Goal: Information Seeking & Learning: Check status

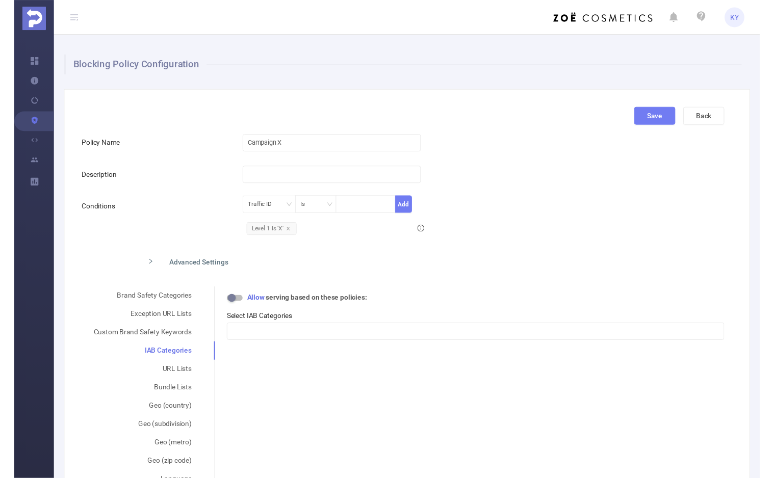
scroll to position [137, 0]
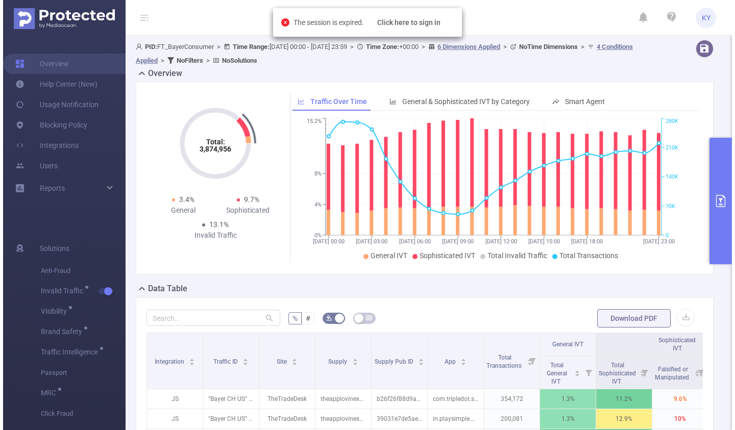
scroll to position [0, 67]
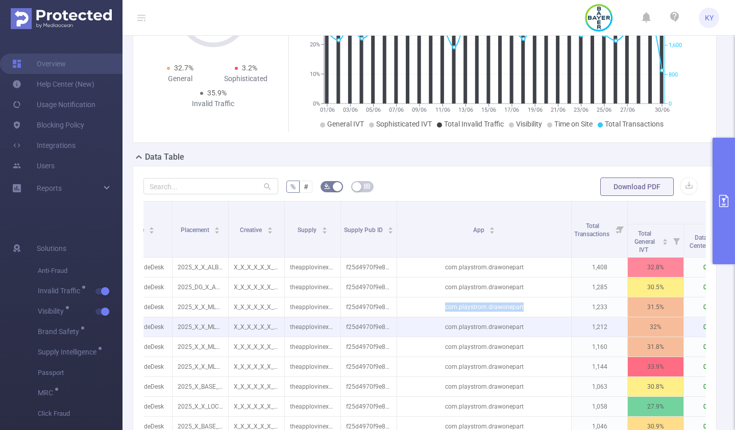
scroll to position [216, 0]
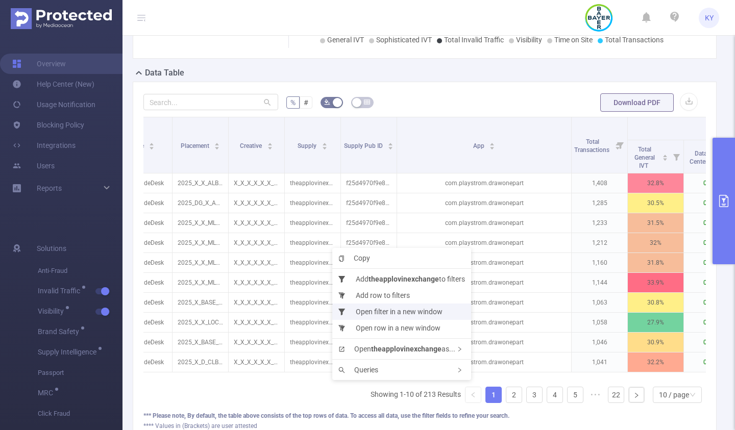
click at [404, 316] on li "Open filter in a new window" at bounding box center [401, 311] width 139 height 16
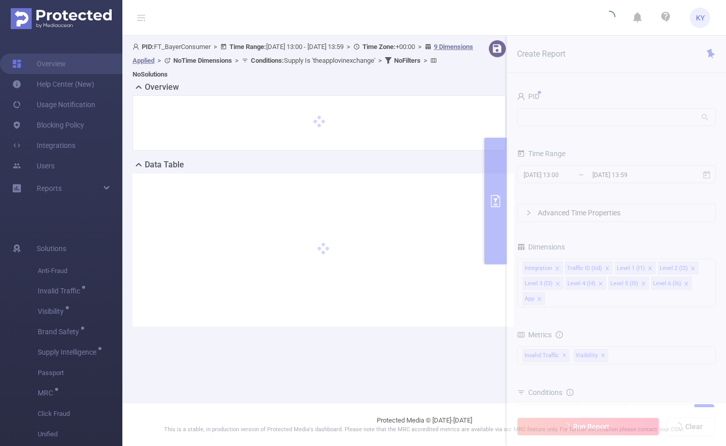
click at [136, 19] on icon at bounding box center [141, 17] width 12 height 35
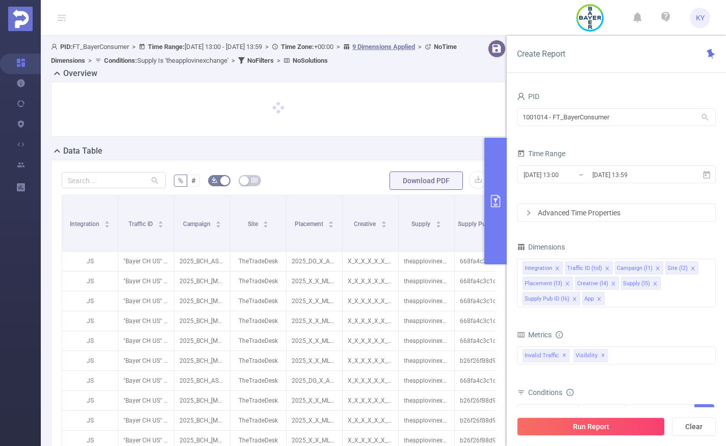
click at [500, 172] on button "primary" at bounding box center [496, 201] width 22 height 126
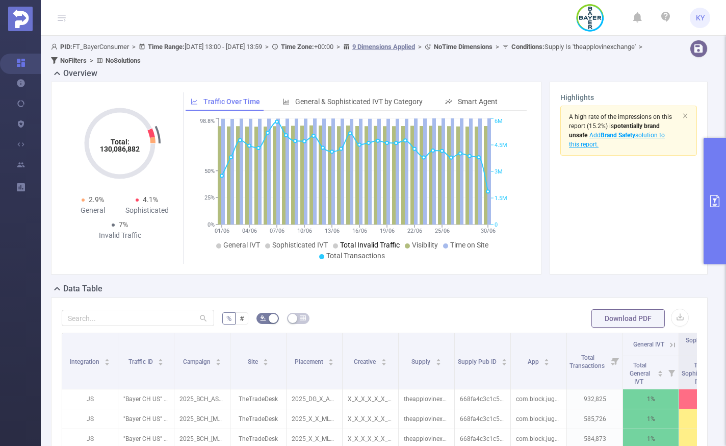
click at [367, 247] on span "Total Invalid Traffic" at bounding box center [370, 245] width 60 height 8
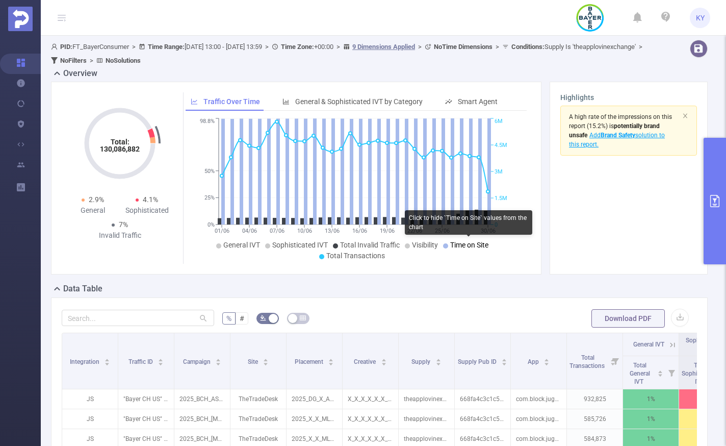
click at [466, 247] on span "Time on Site" at bounding box center [469, 245] width 38 height 8
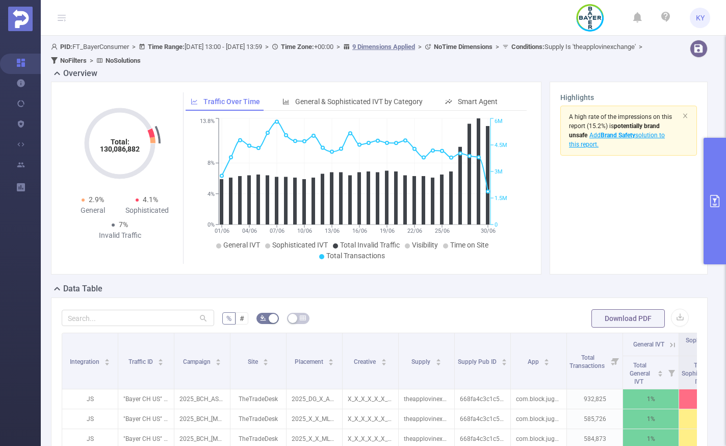
click at [714, 196] on icon "primary" at bounding box center [715, 201] width 12 height 12
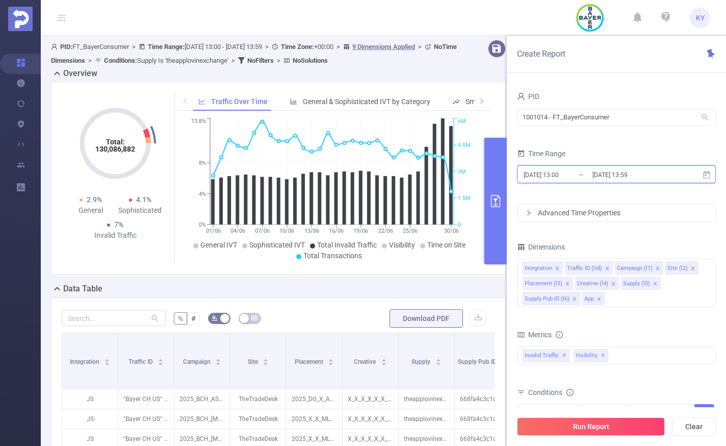
click at [621, 166] on span "2025-06-01 13:00 _ 2025-06-30 13:59" at bounding box center [616, 174] width 199 height 18
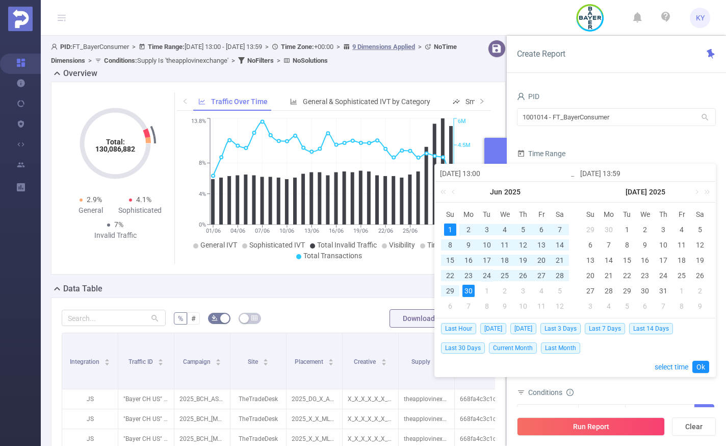
click at [489, 275] on div "24" at bounding box center [487, 275] width 12 height 12
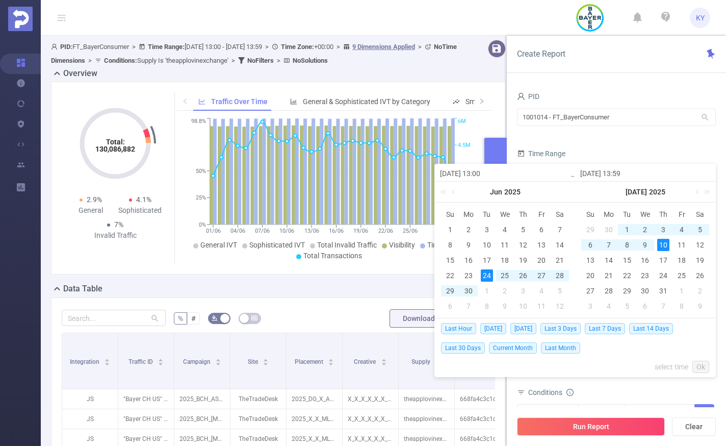
click at [663, 244] on div "10" at bounding box center [663, 245] width 12 height 12
type input "2025-06-24 13:00"
type input "2025-07-10 13:59"
type input "2025-06-24 13:00"
type input "2025-07-10 13:59"
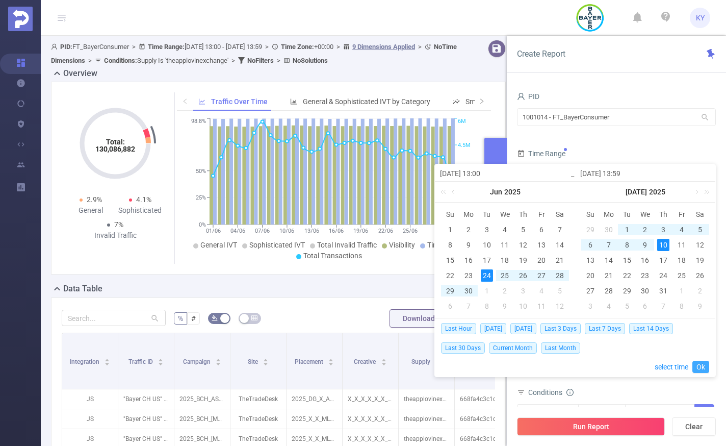
click at [702, 362] on link "Ok" at bounding box center [701, 367] width 17 height 12
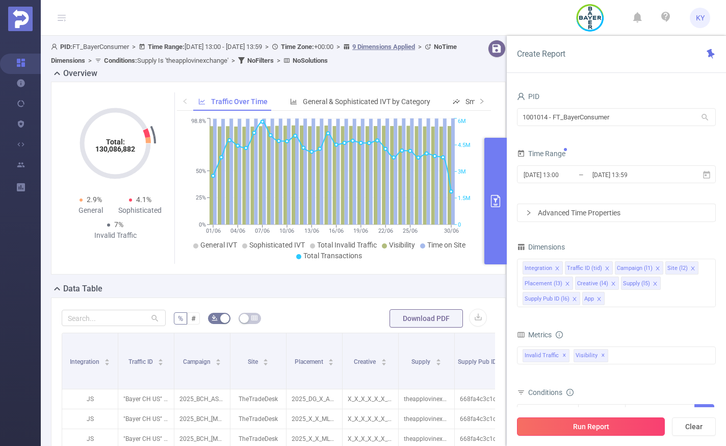
click at [619, 426] on button "Run Report" at bounding box center [591, 426] width 148 height 18
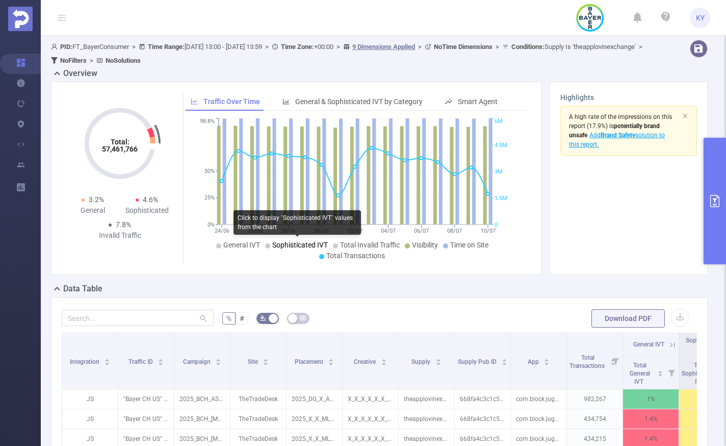
click at [303, 240] on li "Sophisticated IVT" at bounding box center [296, 245] width 63 height 11
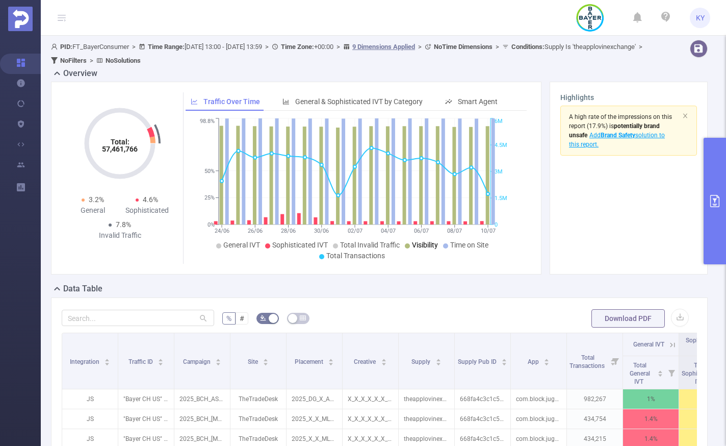
click at [424, 247] on span "Visibility" at bounding box center [425, 245] width 26 height 8
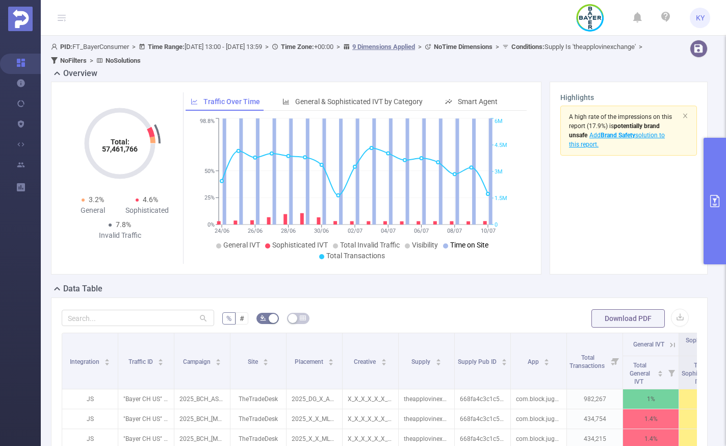
click at [474, 243] on span "Time on Site" at bounding box center [469, 245] width 38 height 8
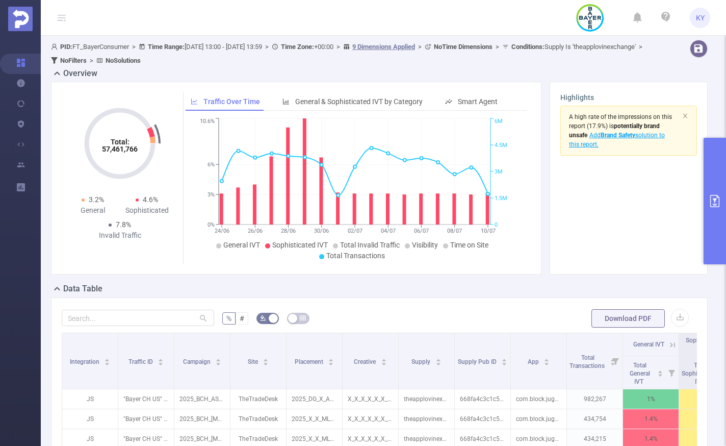
click at [367, 262] on icon "24/06 26/06 28/06 30/06 02/07 04/07 06/07 08/07 10/07 0% 3% 6% 10.6% 0 1.5M 3M …" at bounding box center [355, 190] width 338 height 148
click at [367, 256] on span "Total Transactions" at bounding box center [355, 255] width 59 height 8
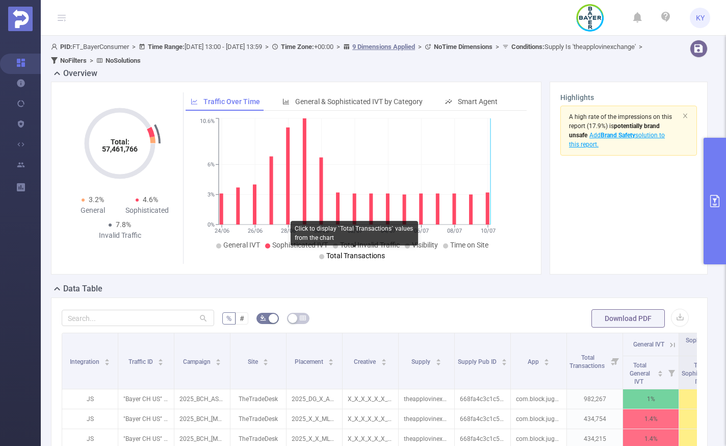
click at [367, 256] on span "Total Transactions" at bounding box center [355, 255] width 59 height 8
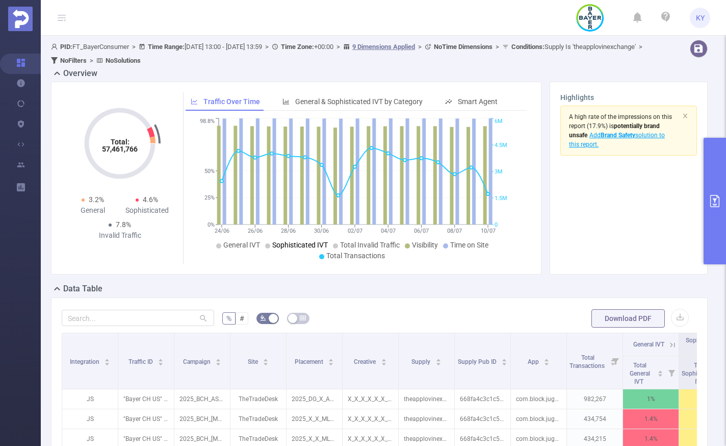
click at [310, 244] on span "Sophisticated IVT" at bounding box center [300, 245] width 56 height 8
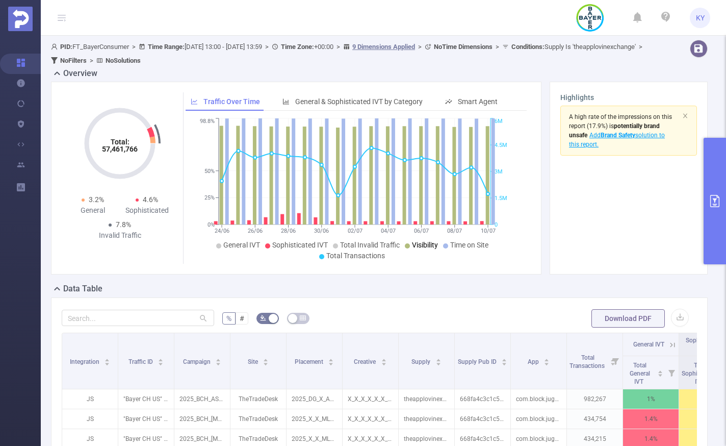
click at [428, 246] on span "Visibility" at bounding box center [425, 245] width 26 height 8
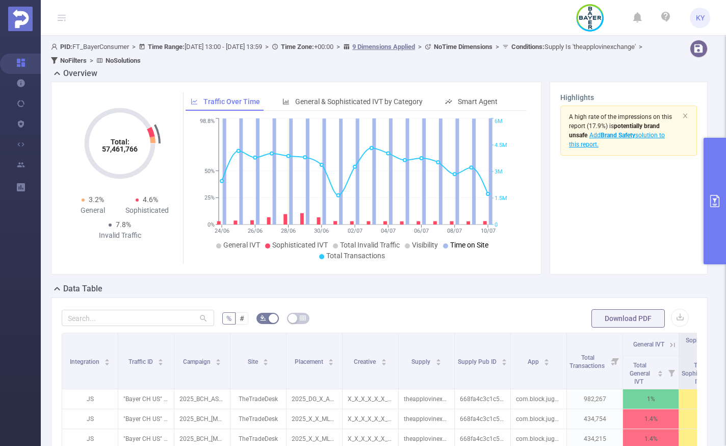
click at [468, 245] on span "Time on Site" at bounding box center [469, 245] width 38 height 8
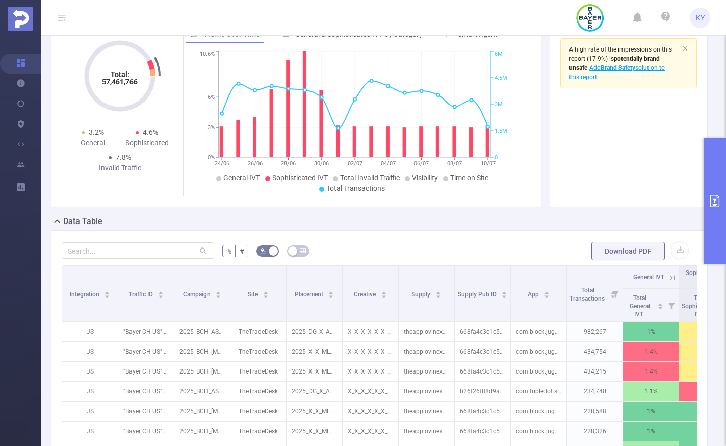
scroll to position [18, 0]
